Goal: Find specific page/section: Find specific page/section

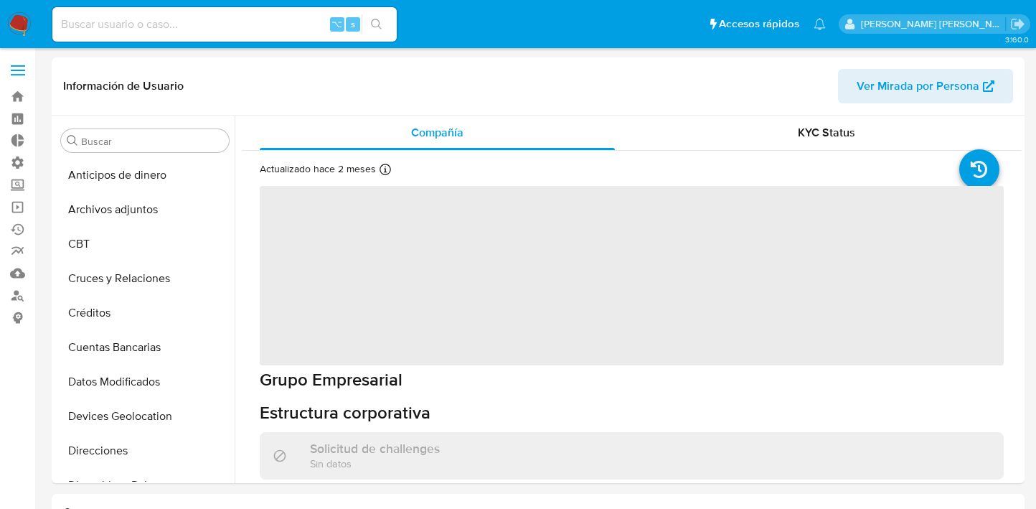
select select "10"
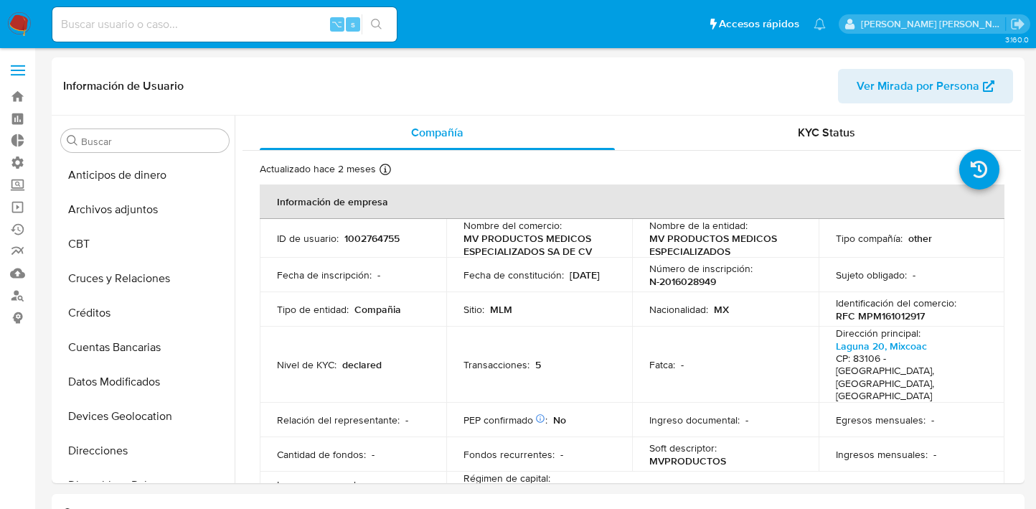
scroll to position [607, 0]
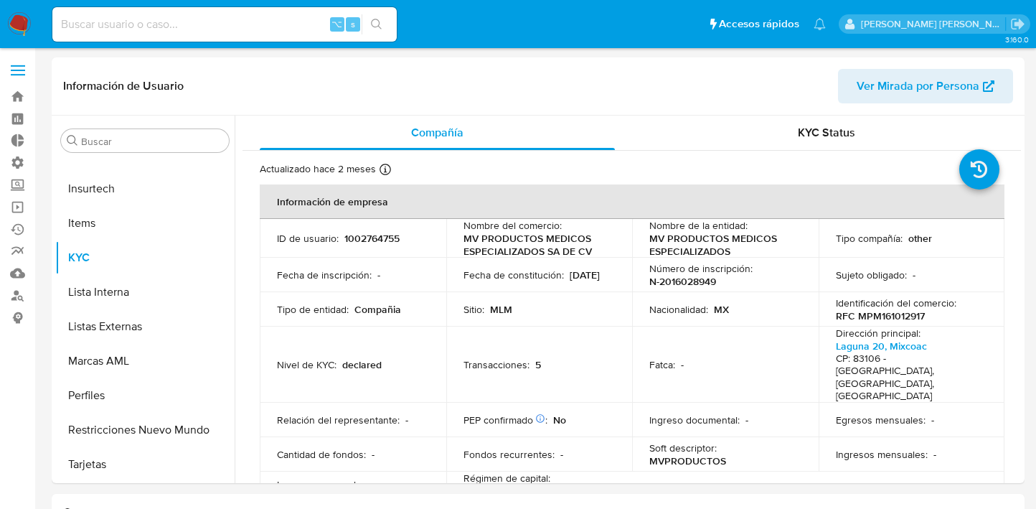
click at [16, 62] on label at bounding box center [18, 70] width 36 height 30
click at [0, 0] on input "checkbox" at bounding box center [0, 0] width 0 height 0
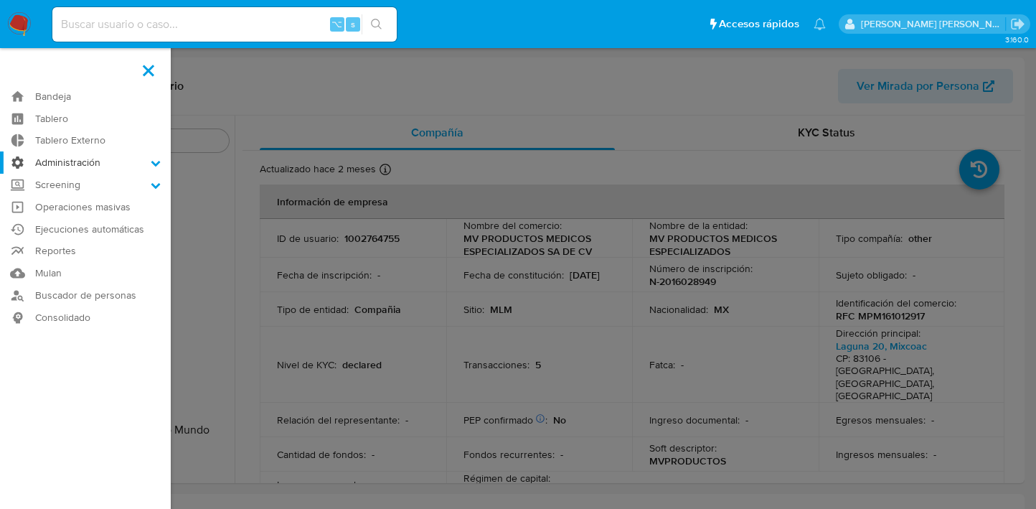
click at [147, 162] on label "Administración" at bounding box center [85, 162] width 171 height 22
click at [0, 0] on input "Administración" at bounding box center [0, 0] width 0 height 0
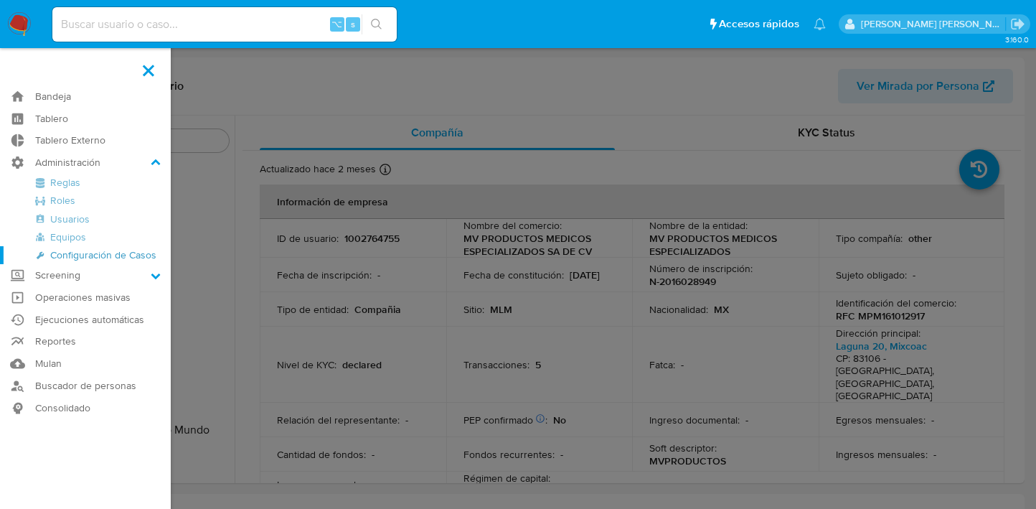
click at [81, 253] on link "Configuración de Casos" at bounding box center [85, 255] width 171 height 18
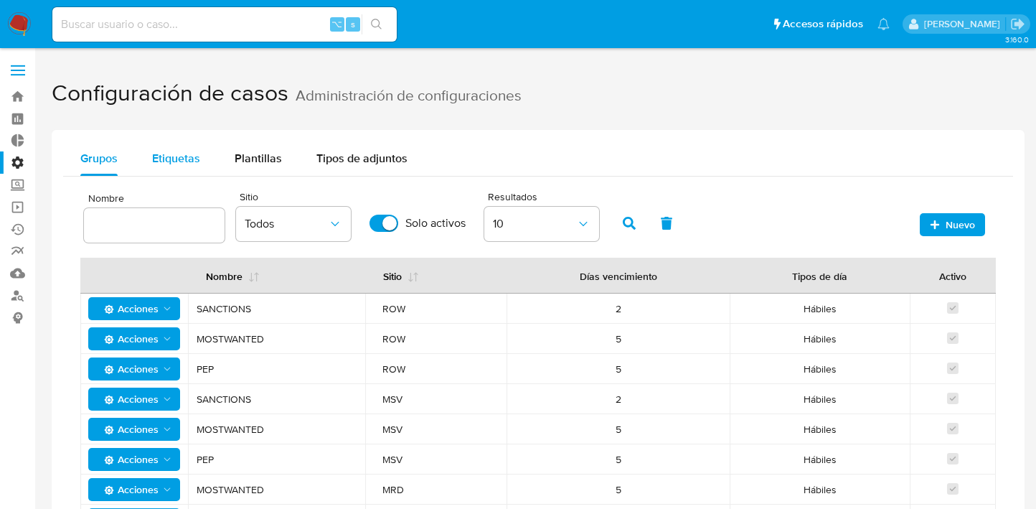
click at [183, 159] on span "Etiquetas" at bounding box center [176, 158] width 48 height 17
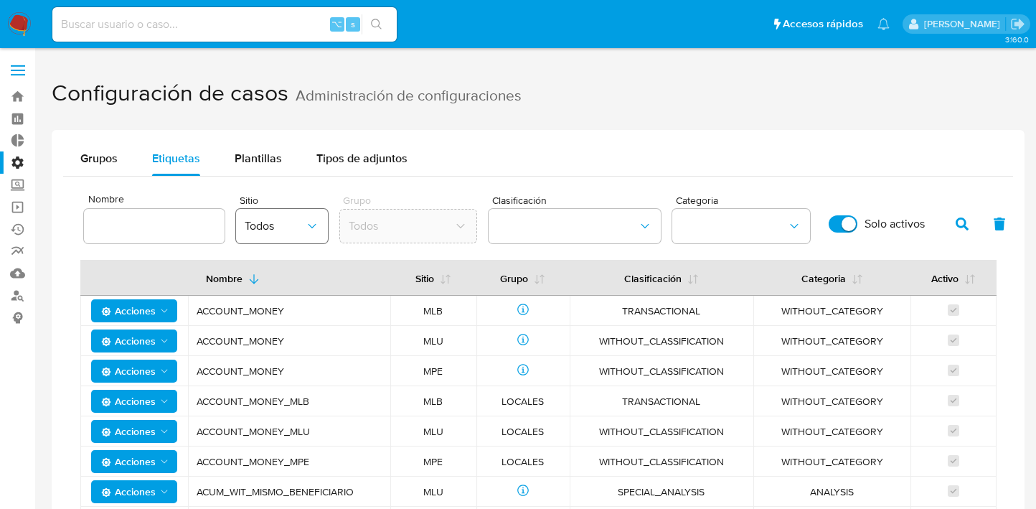
click at [299, 231] on span "Todos" at bounding box center [275, 226] width 60 height 14
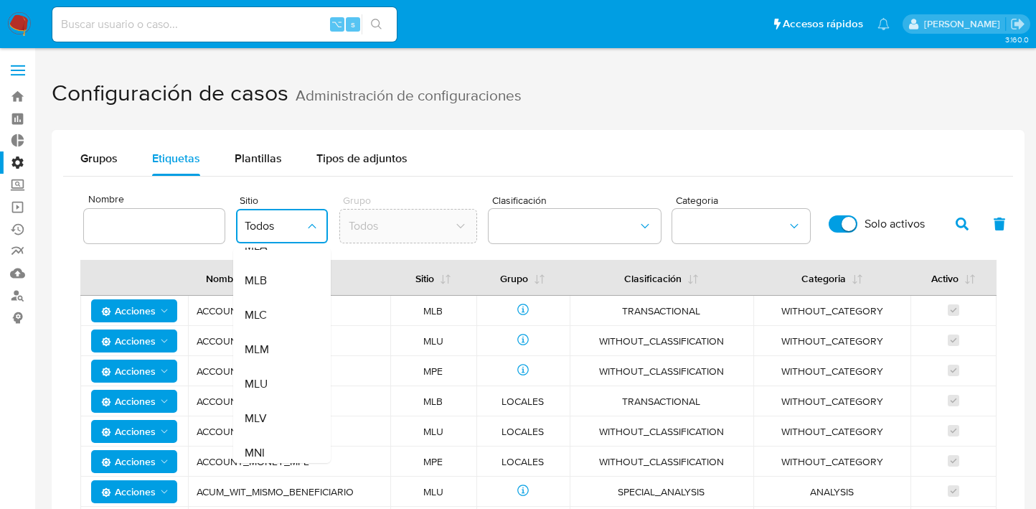
scroll to position [364, 0]
click at [266, 347] on span "MLM" at bounding box center [257, 349] width 24 height 14
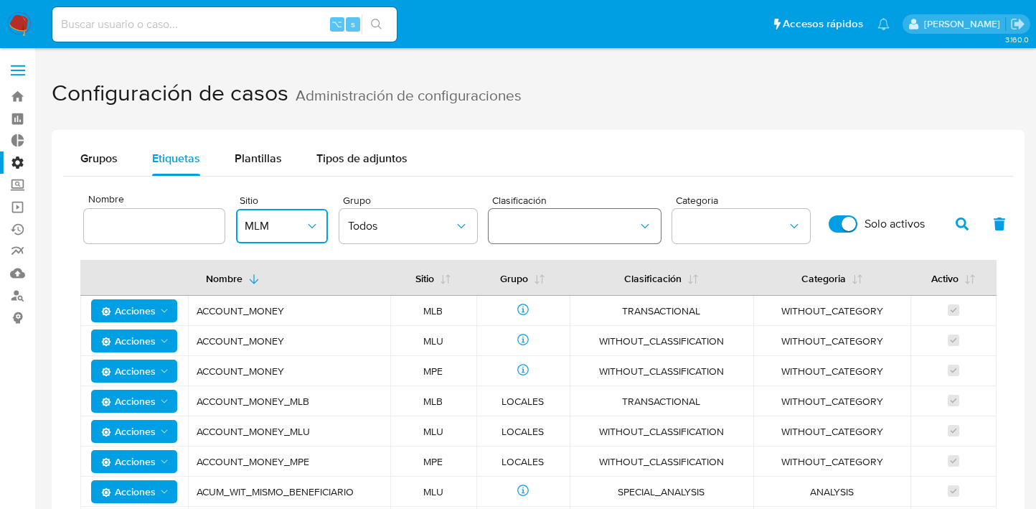
click at [532, 230] on button "classification" at bounding box center [575, 226] width 172 height 34
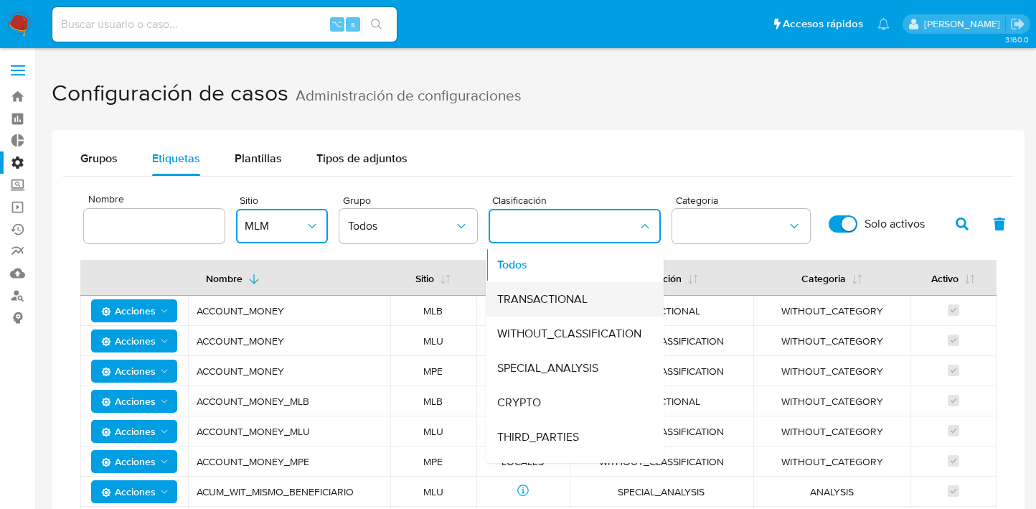
click at [548, 299] on span "TRANSACTIONAL" at bounding box center [542, 299] width 90 height 14
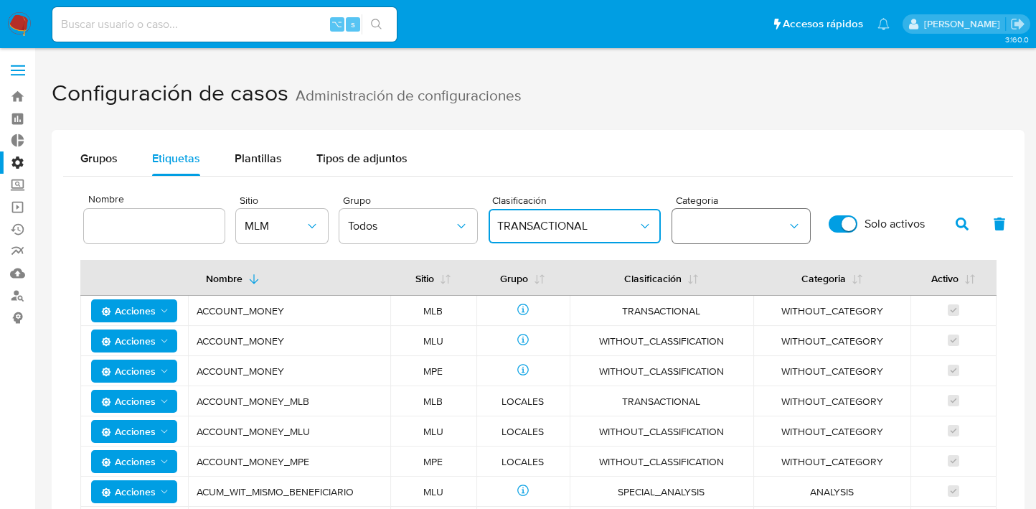
click at [712, 223] on button "category" at bounding box center [742, 226] width 138 height 34
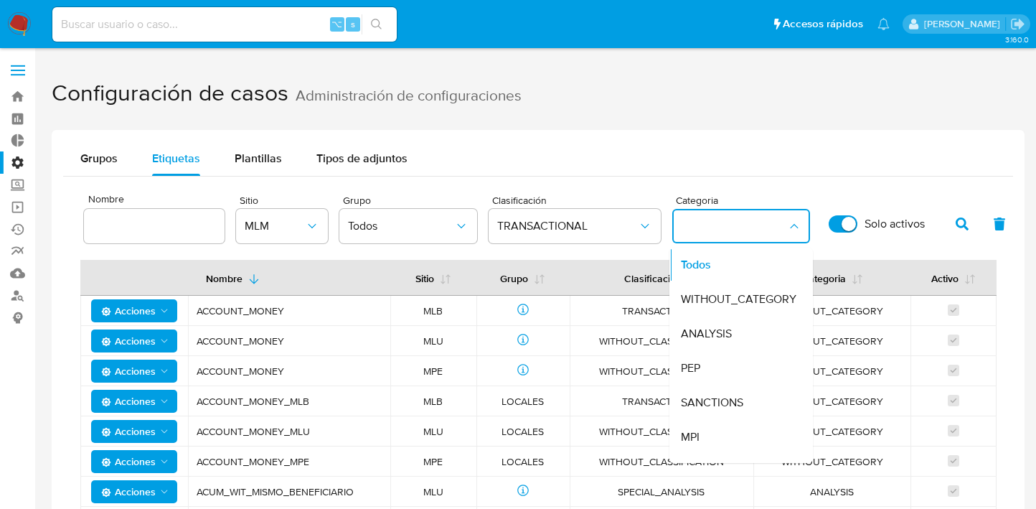
click at [811, 90] on h1 "Configuración de casos Administración de configuraciones" at bounding box center [538, 94] width 973 height 50
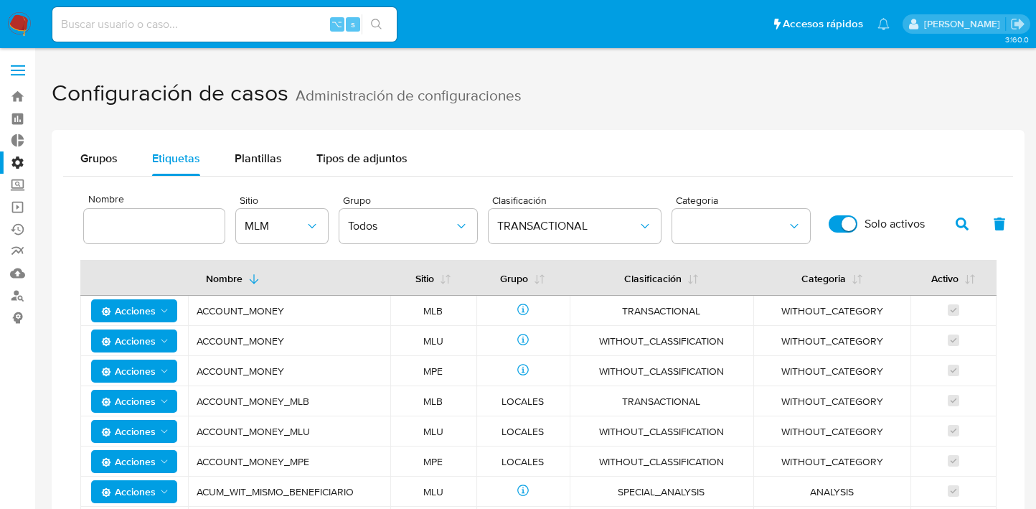
click at [958, 225] on icon "button" at bounding box center [962, 223] width 13 height 13
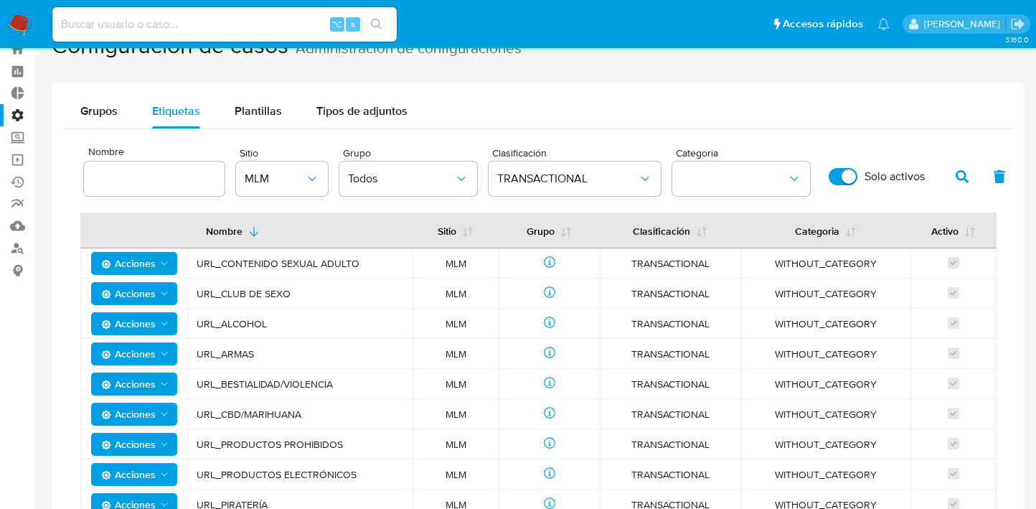
scroll to position [190, 0]
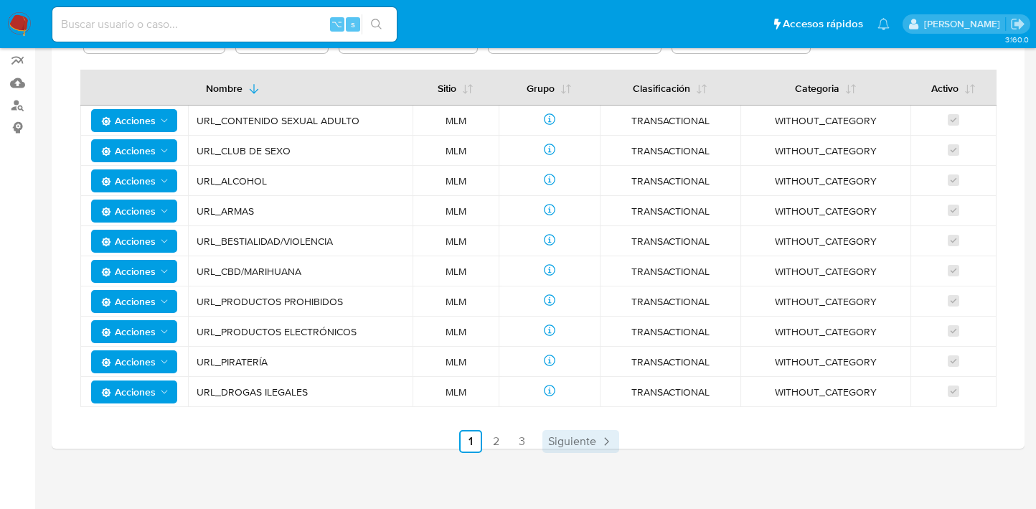
click at [561, 436] on span "Siguiente" at bounding box center [572, 441] width 48 height 11
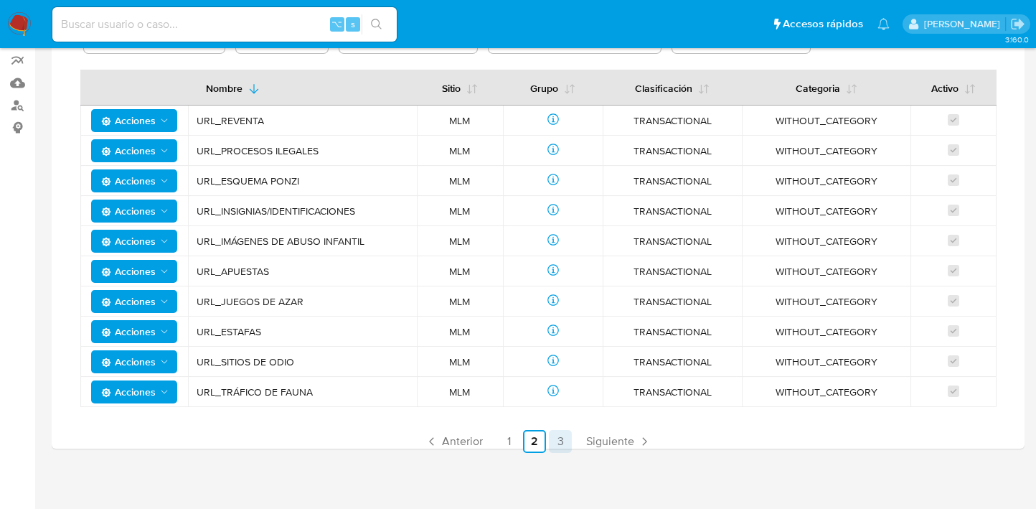
click at [563, 438] on link "3" at bounding box center [560, 441] width 23 height 23
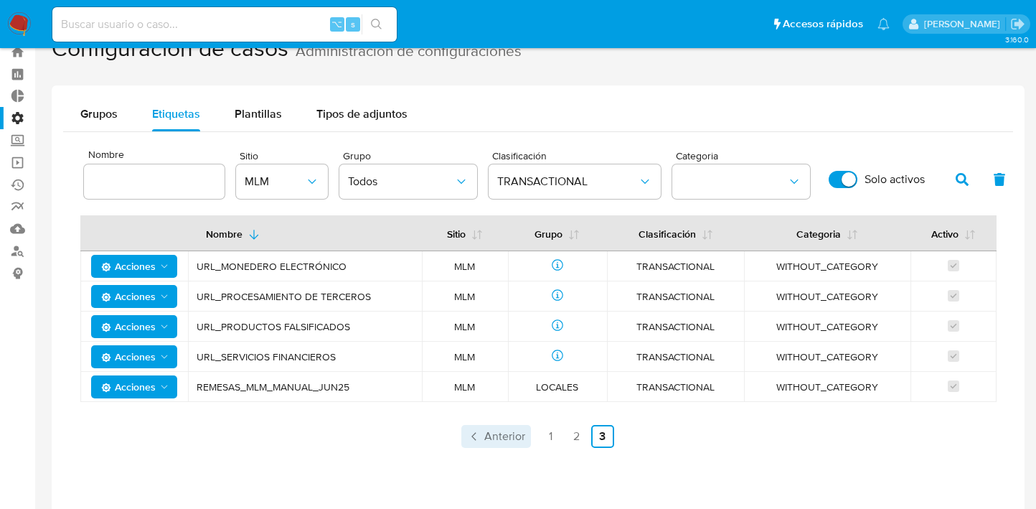
scroll to position [41, 0]
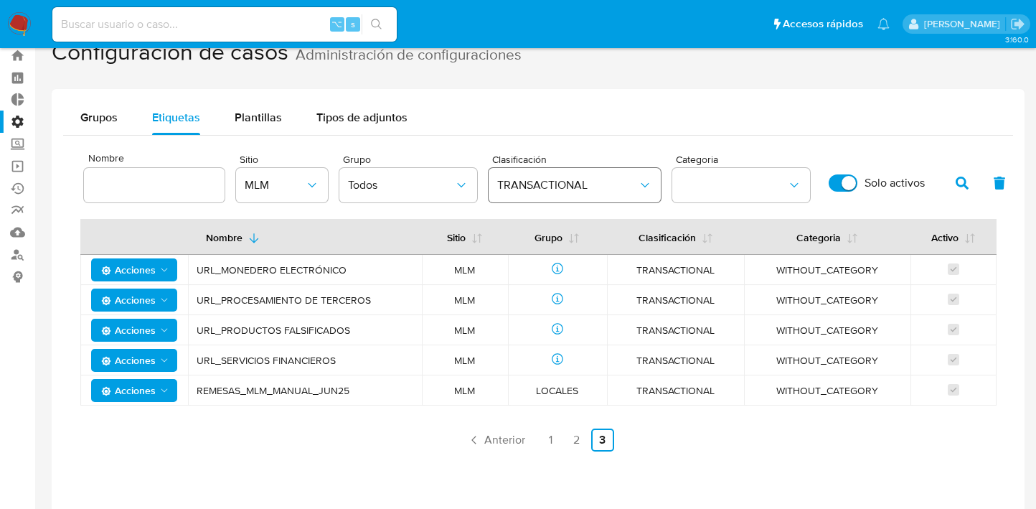
click at [537, 190] on span "TRANSACTIONAL" at bounding box center [567, 185] width 141 height 14
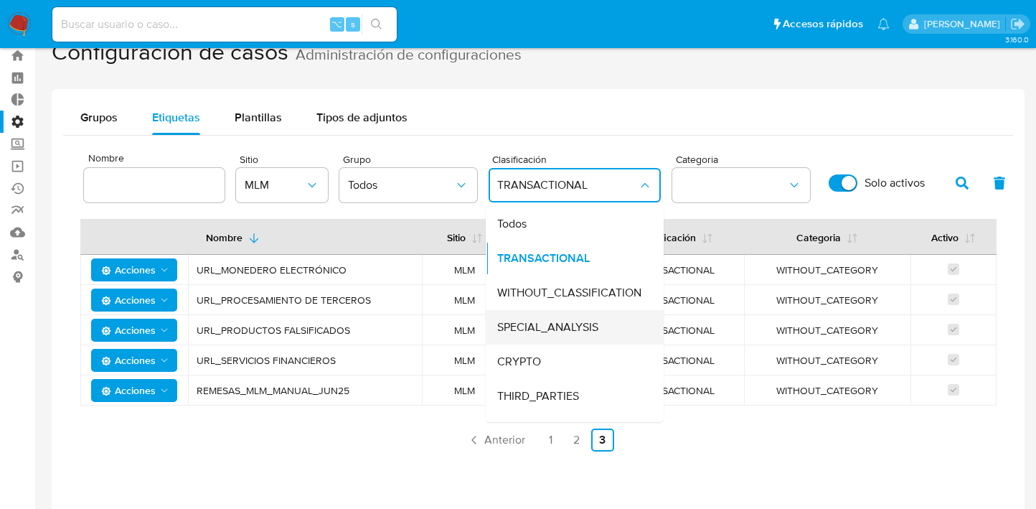
click at [534, 331] on span "SPECIAL_ANALYSIS" at bounding box center [547, 327] width 101 height 14
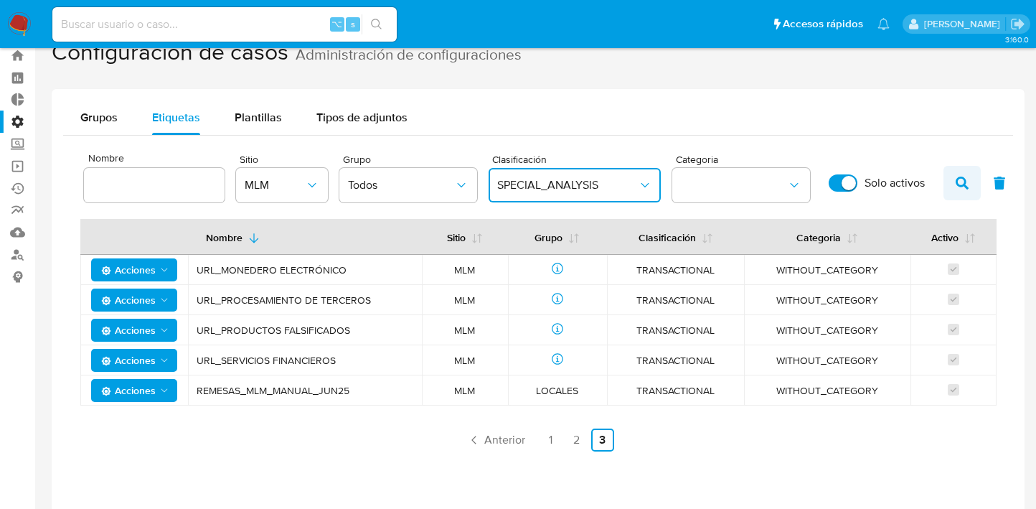
click at [960, 183] on icon "button" at bounding box center [962, 183] width 13 height 13
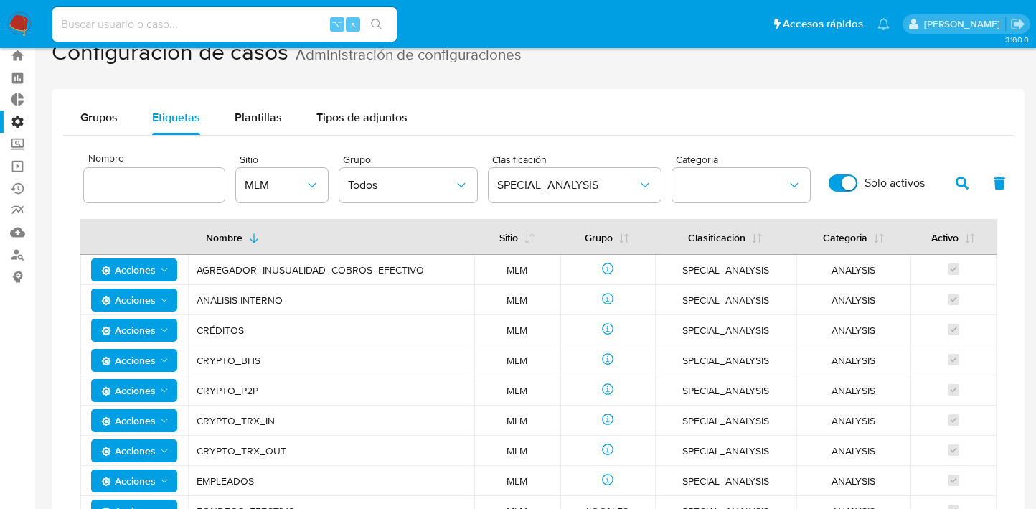
click at [555, 205] on div "Clasificación SPECIAL_ANALYSIS" at bounding box center [575, 177] width 172 height 61
click at [556, 192] on button "SPECIAL_ANALYSIS" at bounding box center [575, 185] width 172 height 34
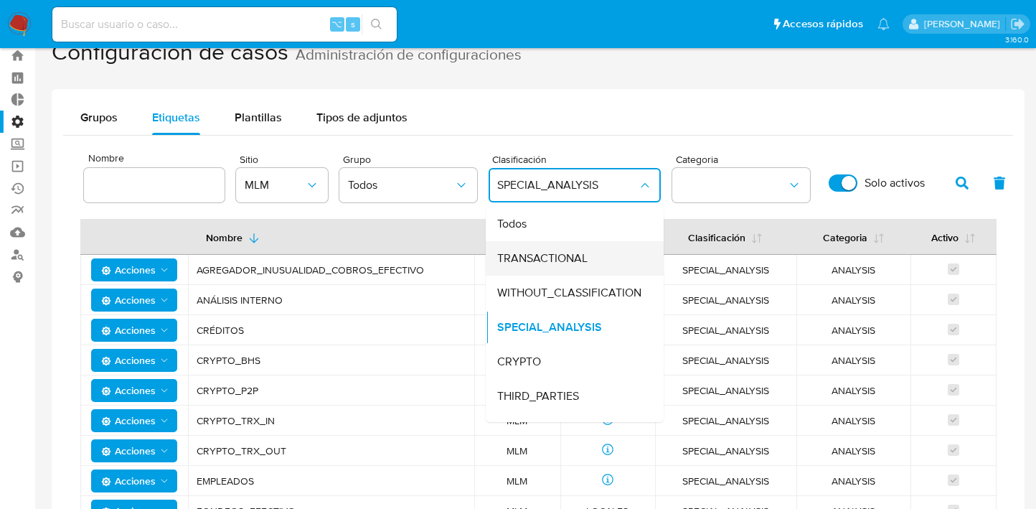
click at [556, 255] on span "TRANSACTIONAL" at bounding box center [542, 258] width 90 height 14
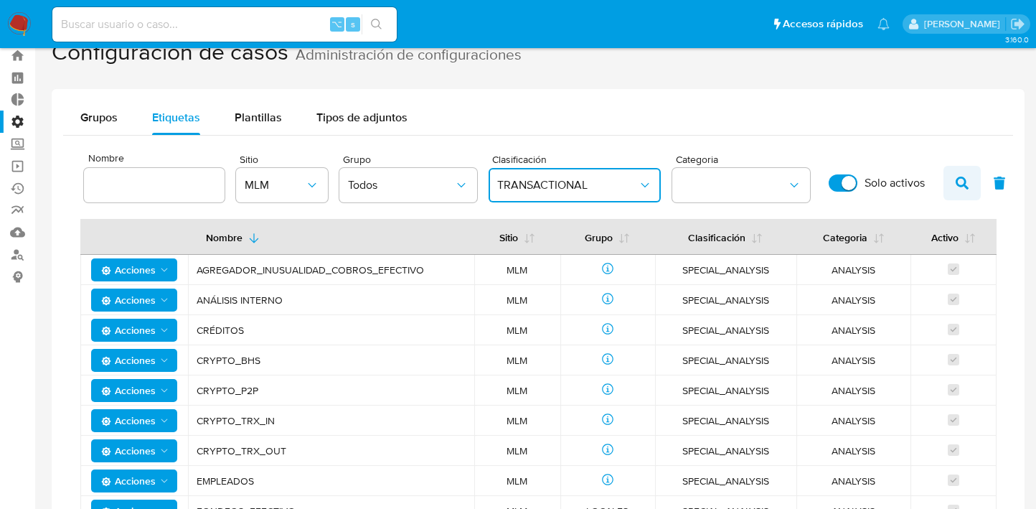
click at [960, 184] on icon "button" at bounding box center [962, 183] width 13 height 13
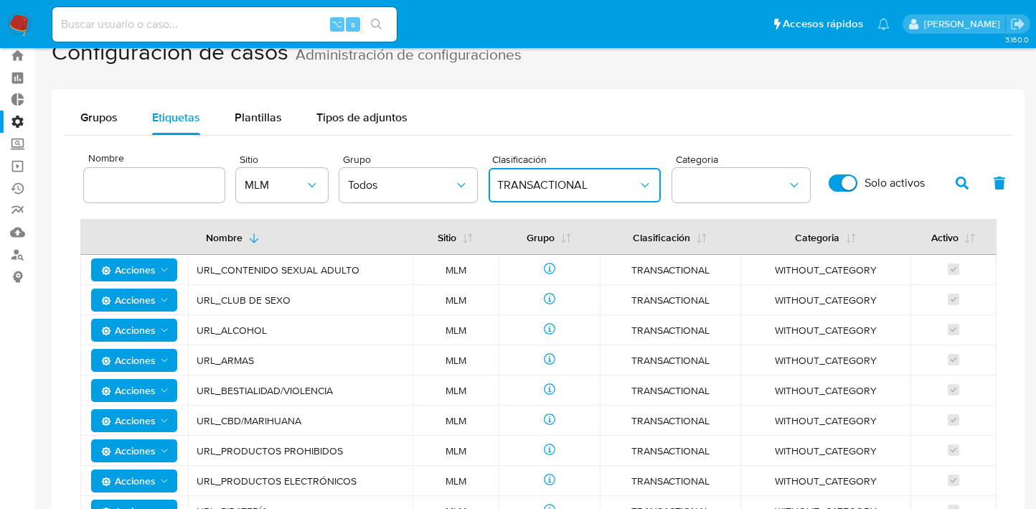
click at [546, 187] on span "TRANSACTIONAL" at bounding box center [567, 185] width 141 height 14
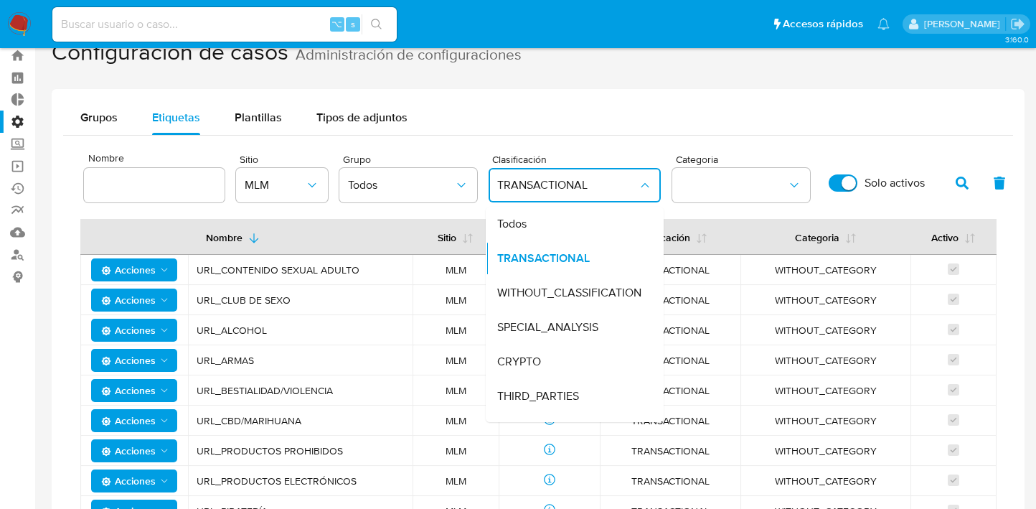
click at [533, 85] on div "Configuración de casos Administración de configuraciones Grupos Etiquetas Plant…" at bounding box center [538, 313] width 973 height 570
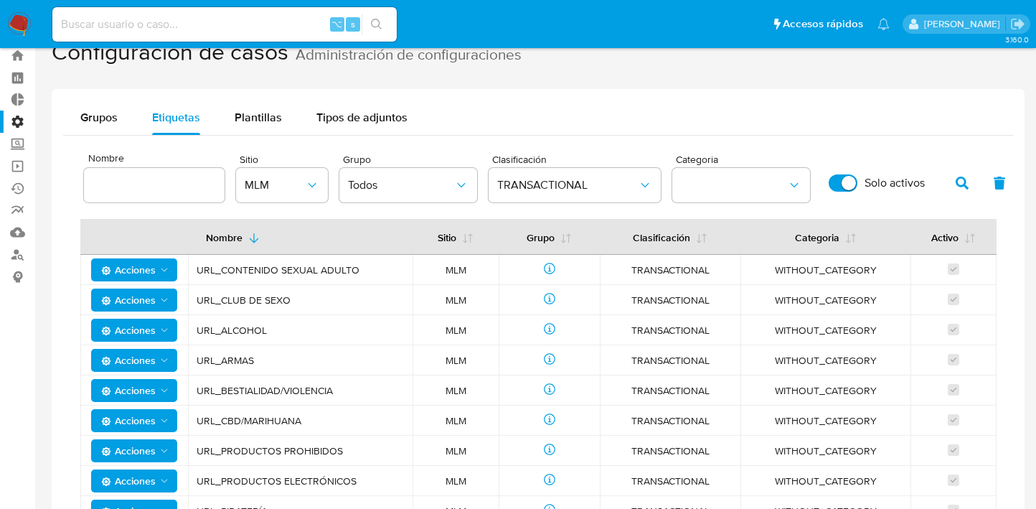
scroll to position [190, 0]
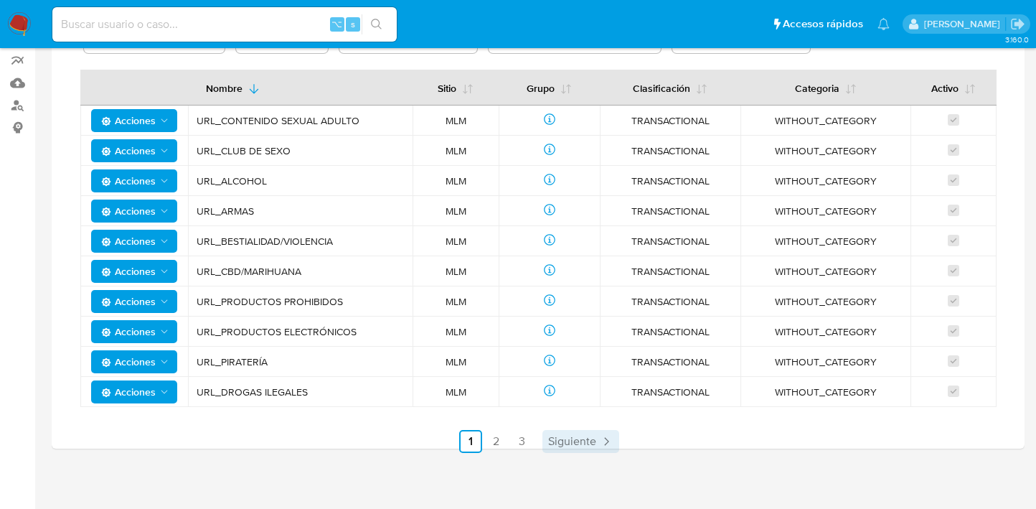
click at [558, 444] on span "Siguiente" at bounding box center [572, 441] width 48 height 11
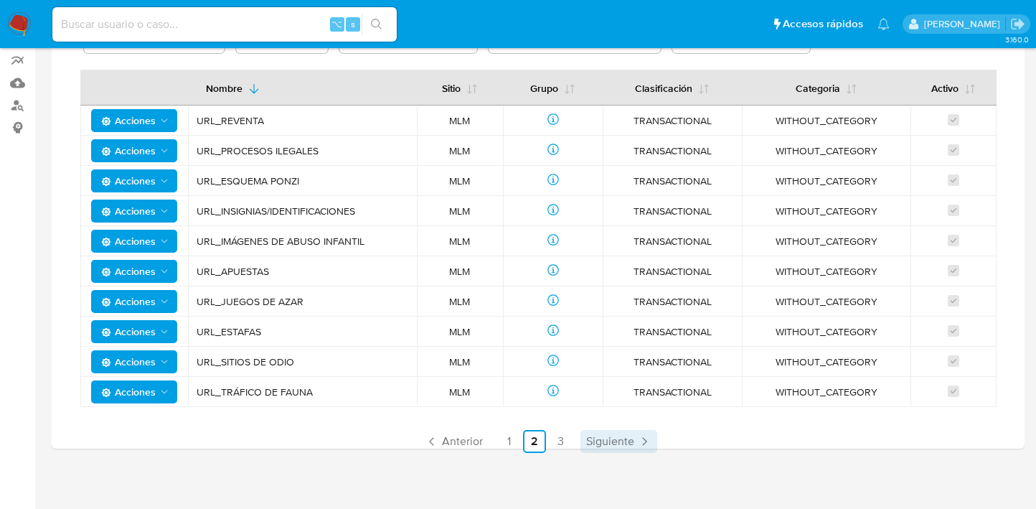
click at [610, 441] on span "Siguiente" at bounding box center [610, 441] width 48 height 11
